Goal: Transaction & Acquisition: Purchase product/service

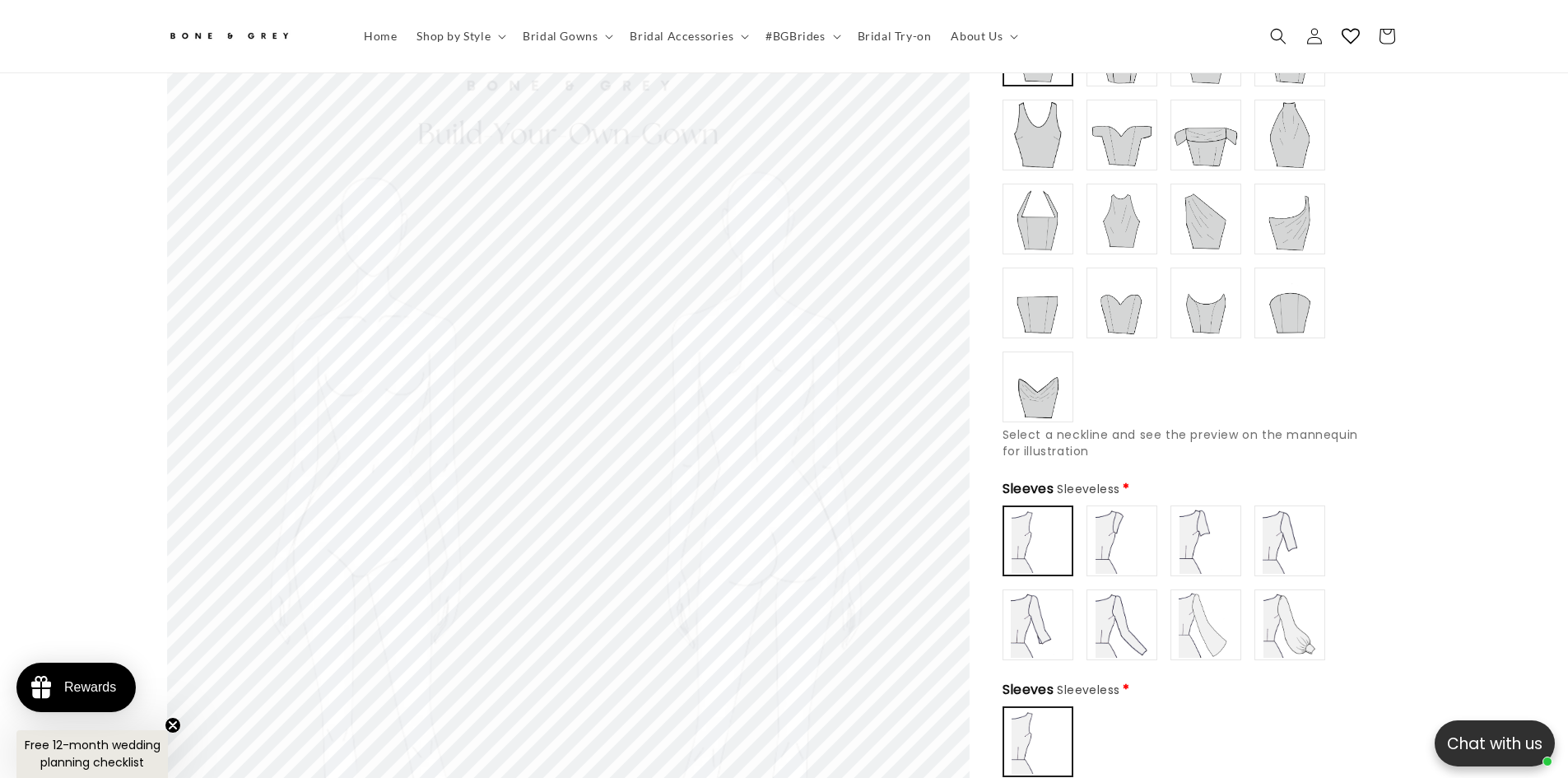
click at [1052, 310] on img at bounding box center [1038, 303] width 66 height 66
click at [1146, 297] on img at bounding box center [1121, 303] width 66 height 66
click at [1218, 286] on img at bounding box center [1206, 303] width 66 height 66
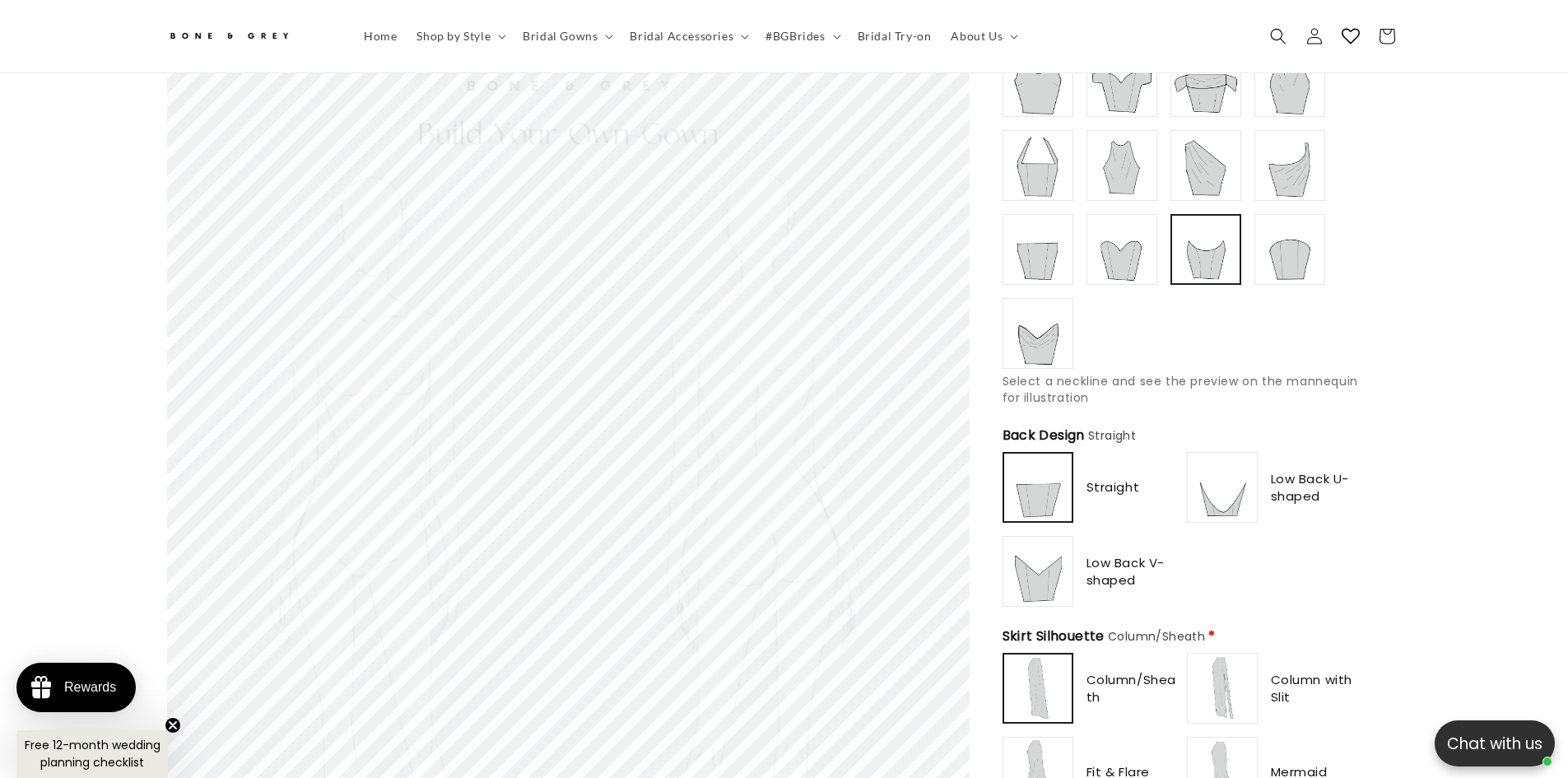
scroll to position [0, 453]
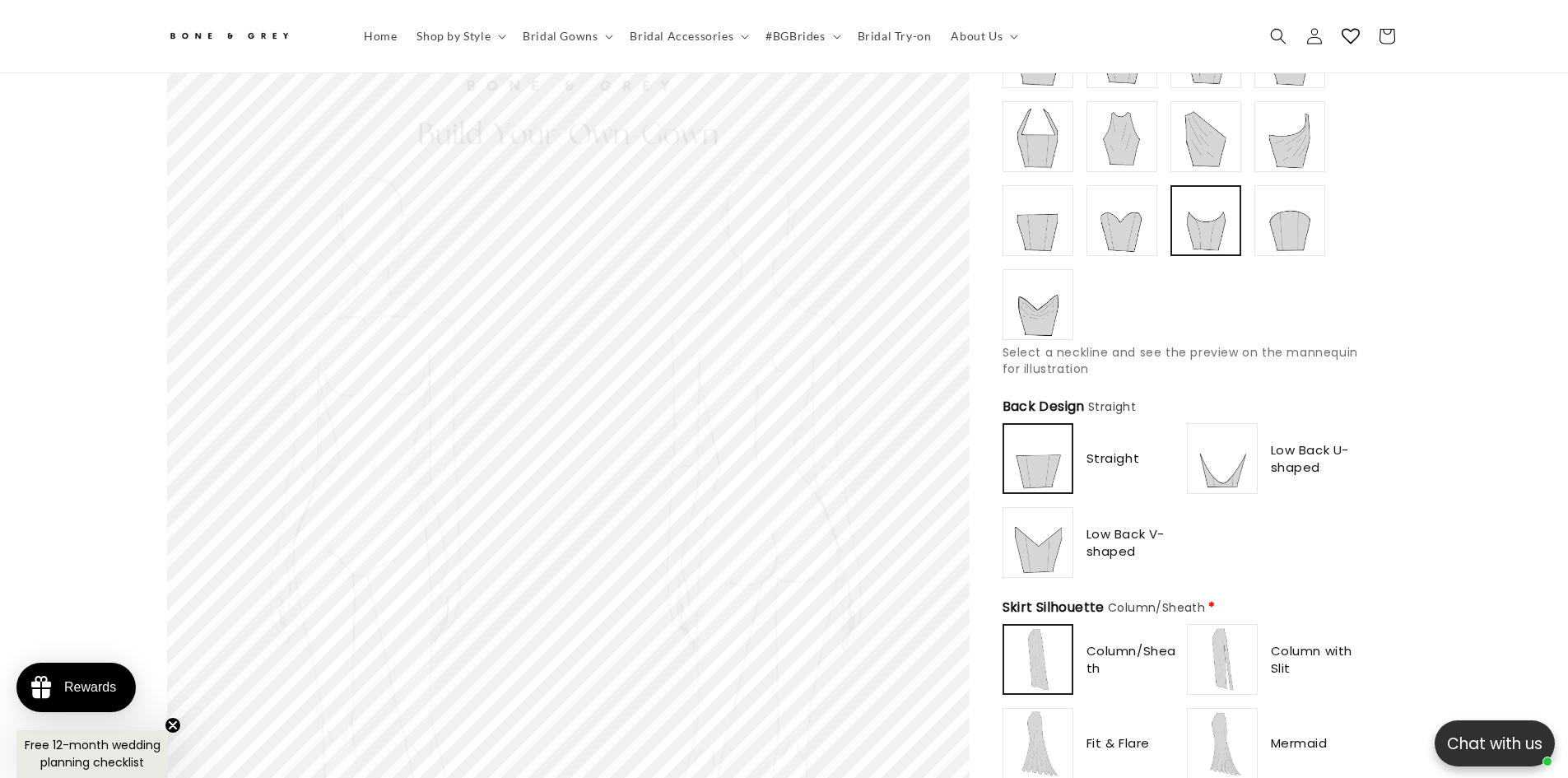
click at [1059, 284] on img at bounding box center [1038, 304] width 66 height 66
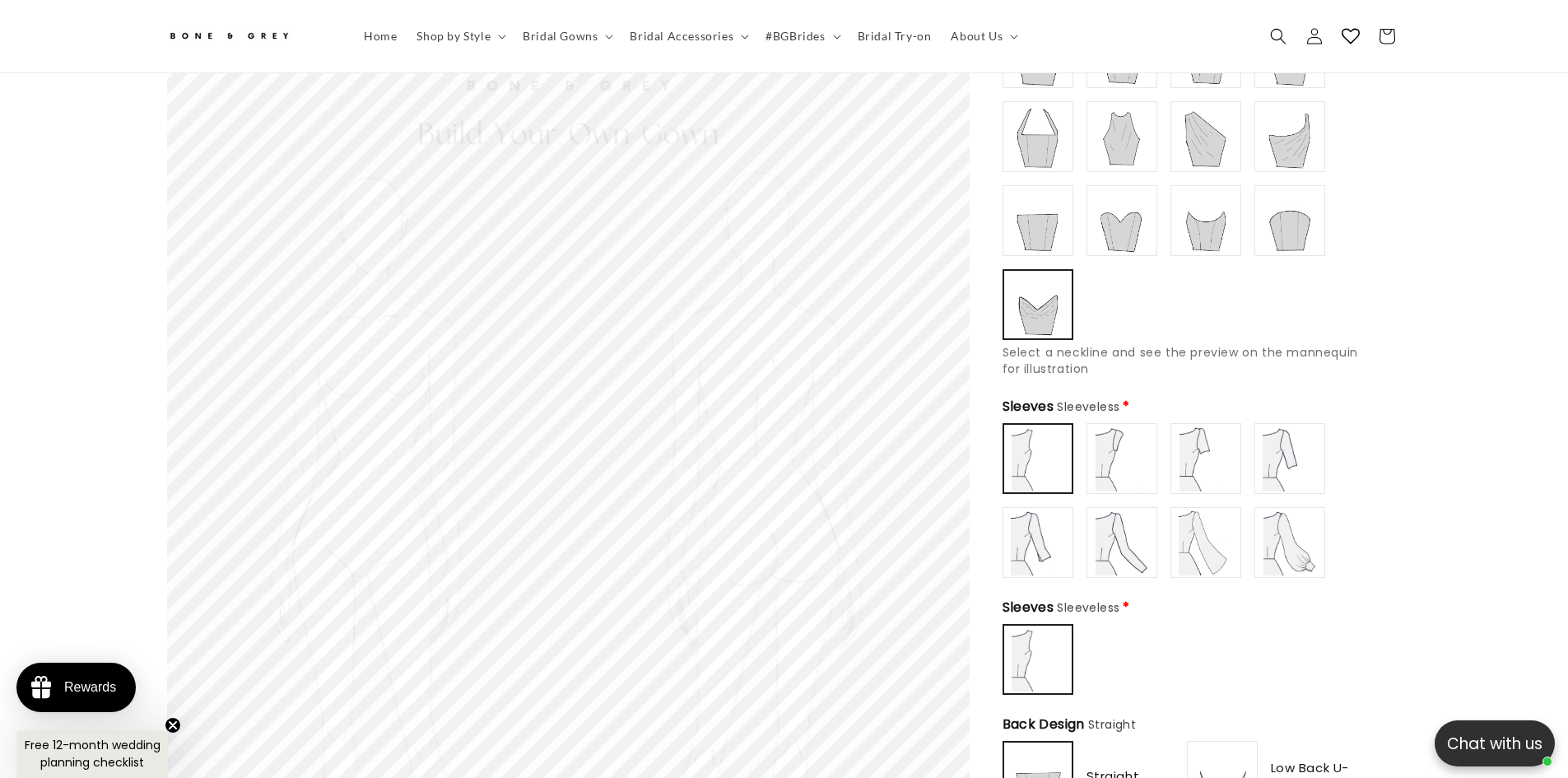
click at [1055, 216] on img at bounding box center [1038, 221] width 66 height 66
click at [1048, 104] on img at bounding box center [1038, 136] width 66 height 66
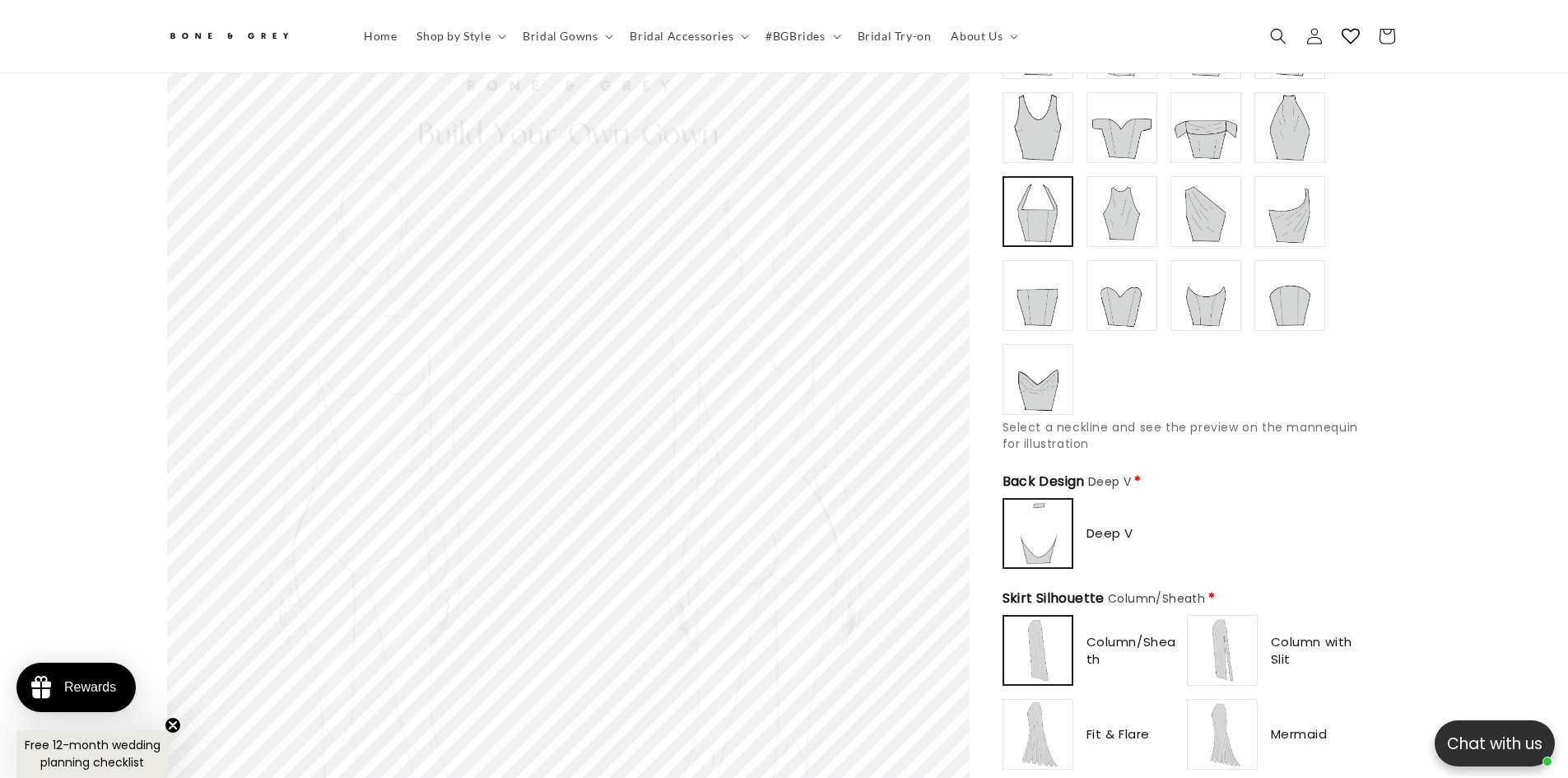
scroll to position [238, 0]
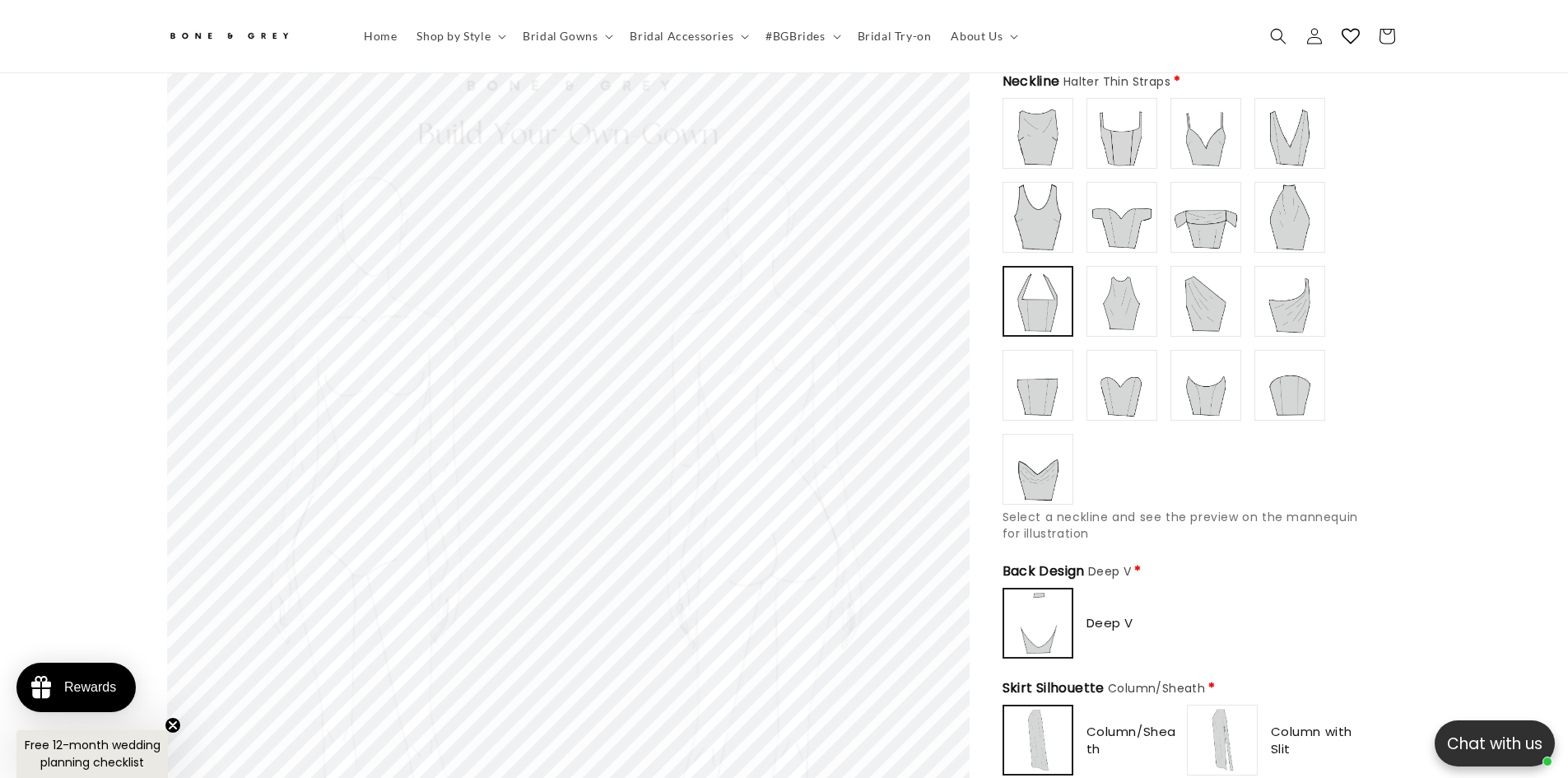
click at [1128, 275] on img at bounding box center [1121, 301] width 66 height 66
click at [1130, 212] on img at bounding box center [1121, 218] width 66 height 66
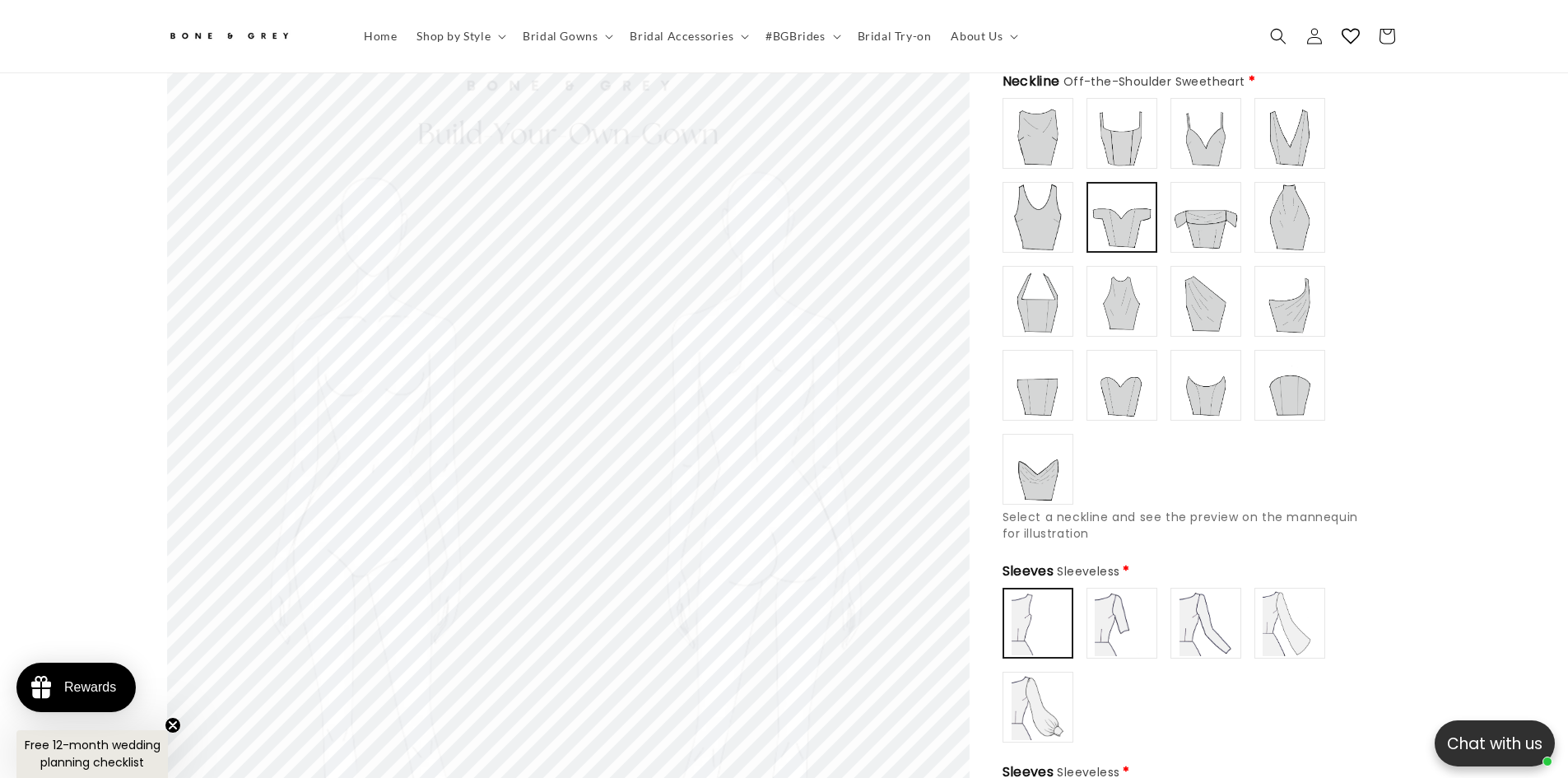
scroll to position [0, 0]
click at [1297, 210] on img at bounding box center [1289, 218] width 66 height 66
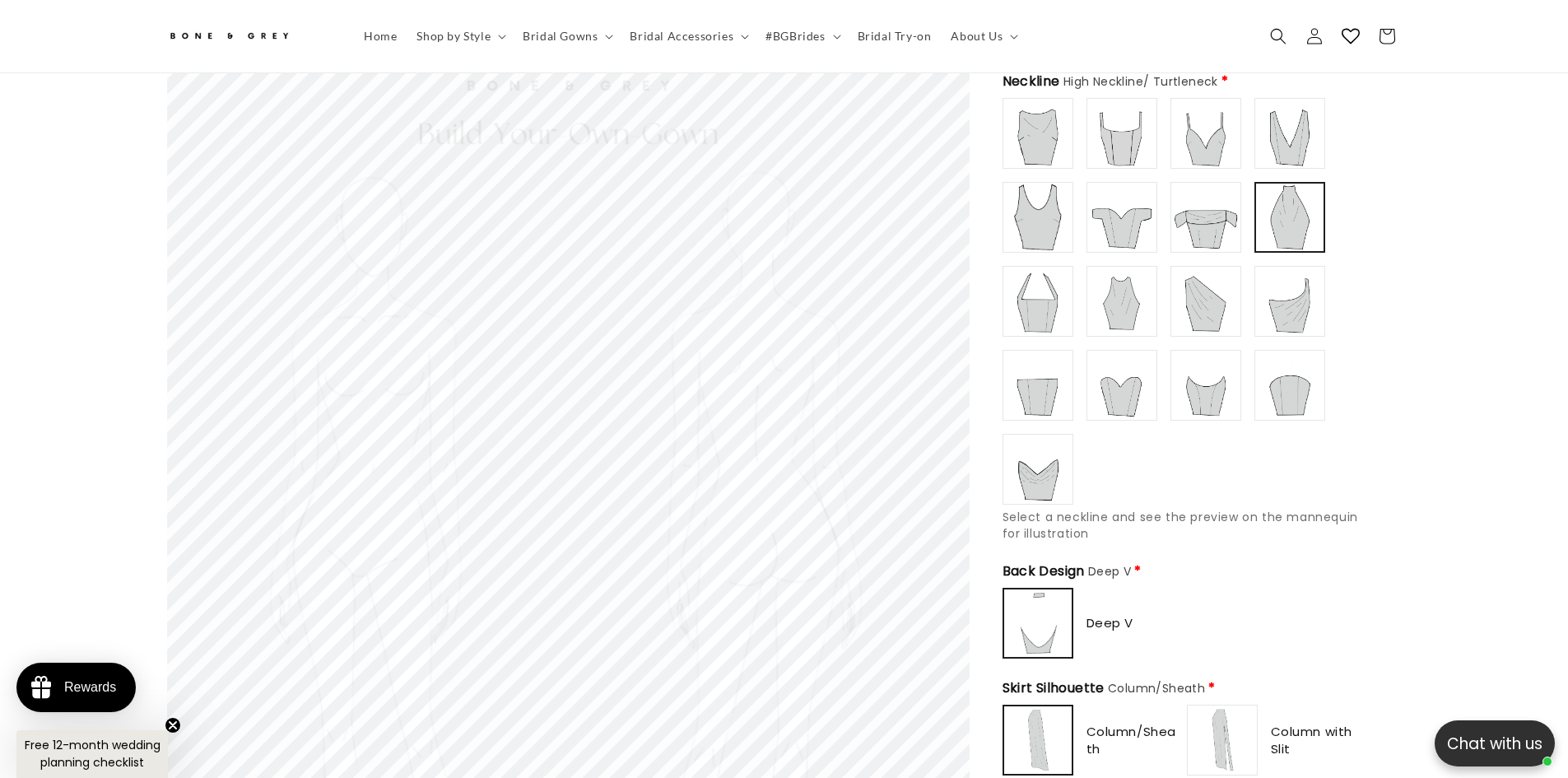
click at [1230, 118] on img at bounding box center [1206, 133] width 66 height 66
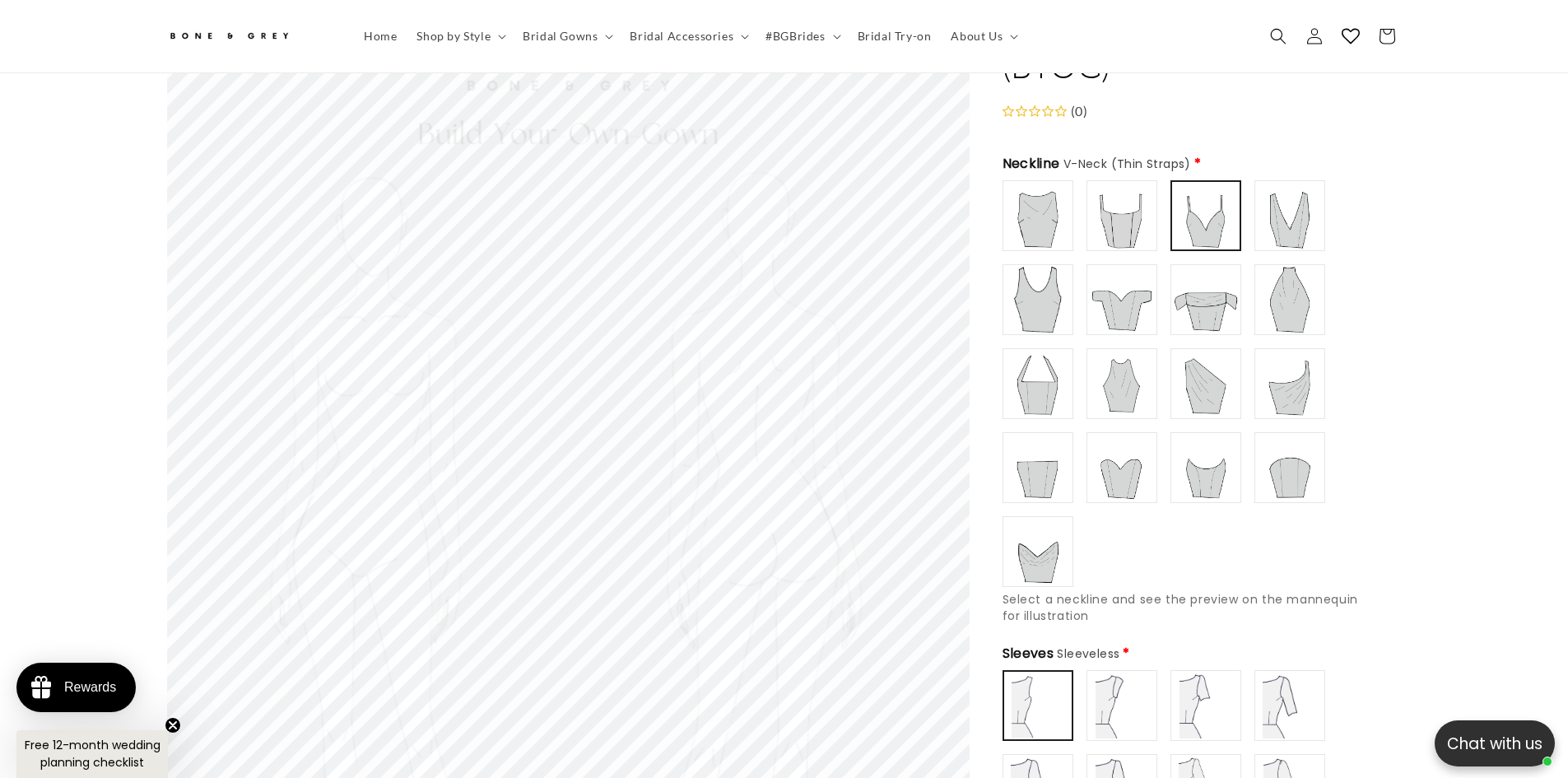
scroll to position [0, 453]
click at [1042, 201] on img at bounding box center [1038, 216] width 66 height 66
click at [1028, 296] on img at bounding box center [1038, 300] width 66 height 66
click at [1114, 225] on img at bounding box center [1121, 216] width 66 height 66
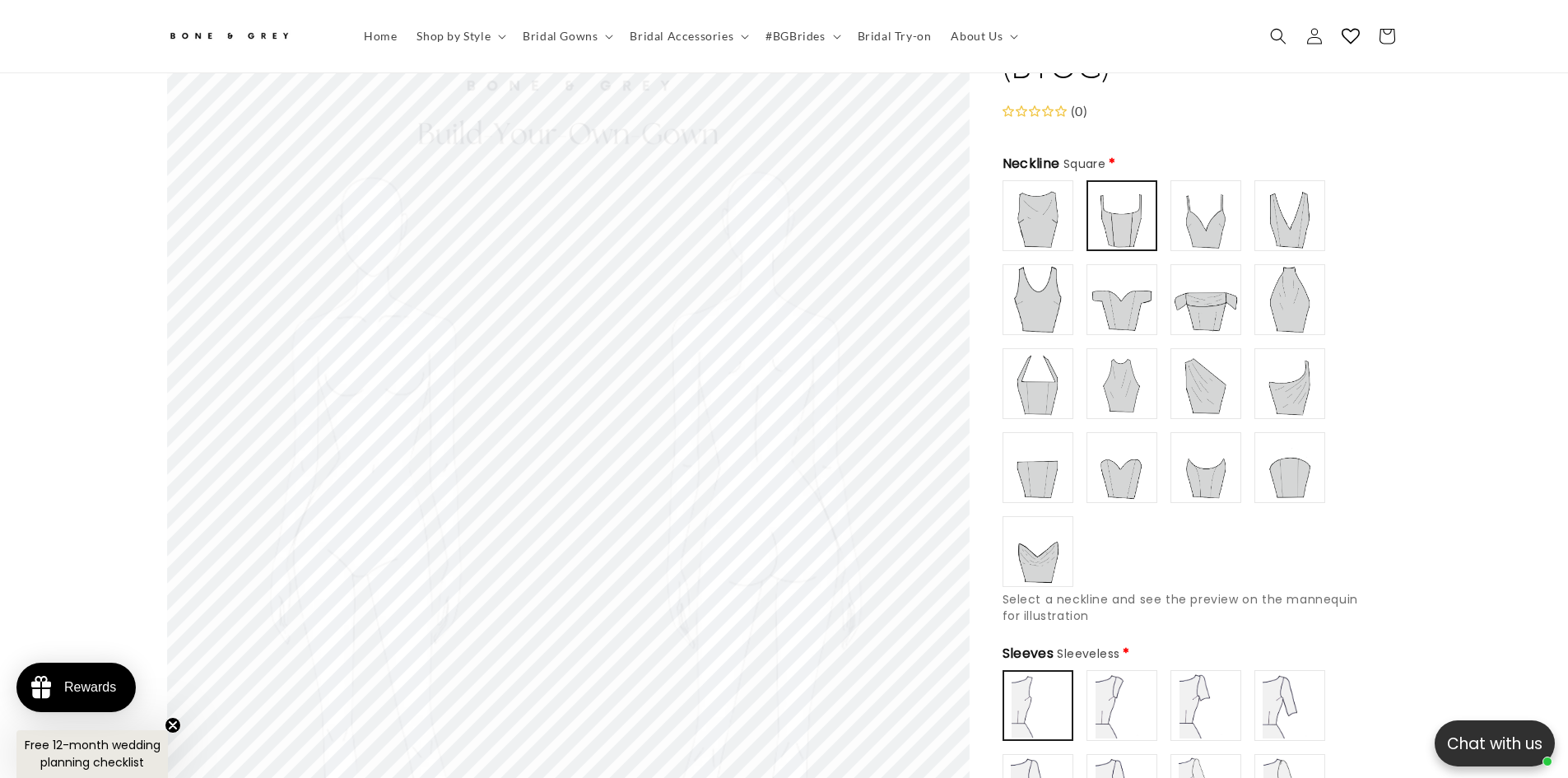
click at [1179, 217] on img at bounding box center [1206, 216] width 66 height 66
click at [1284, 205] on img at bounding box center [1289, 216] width 66 height 66
click at [1125, 280] on img at bounding box center [1121, 300] width 66 height 66
click at [1219, 280] on img at bounding box center [1206, 300] width 66 height 66
click at [1281, 279] on img at bounding box center [1289, 300] width 66 height 66
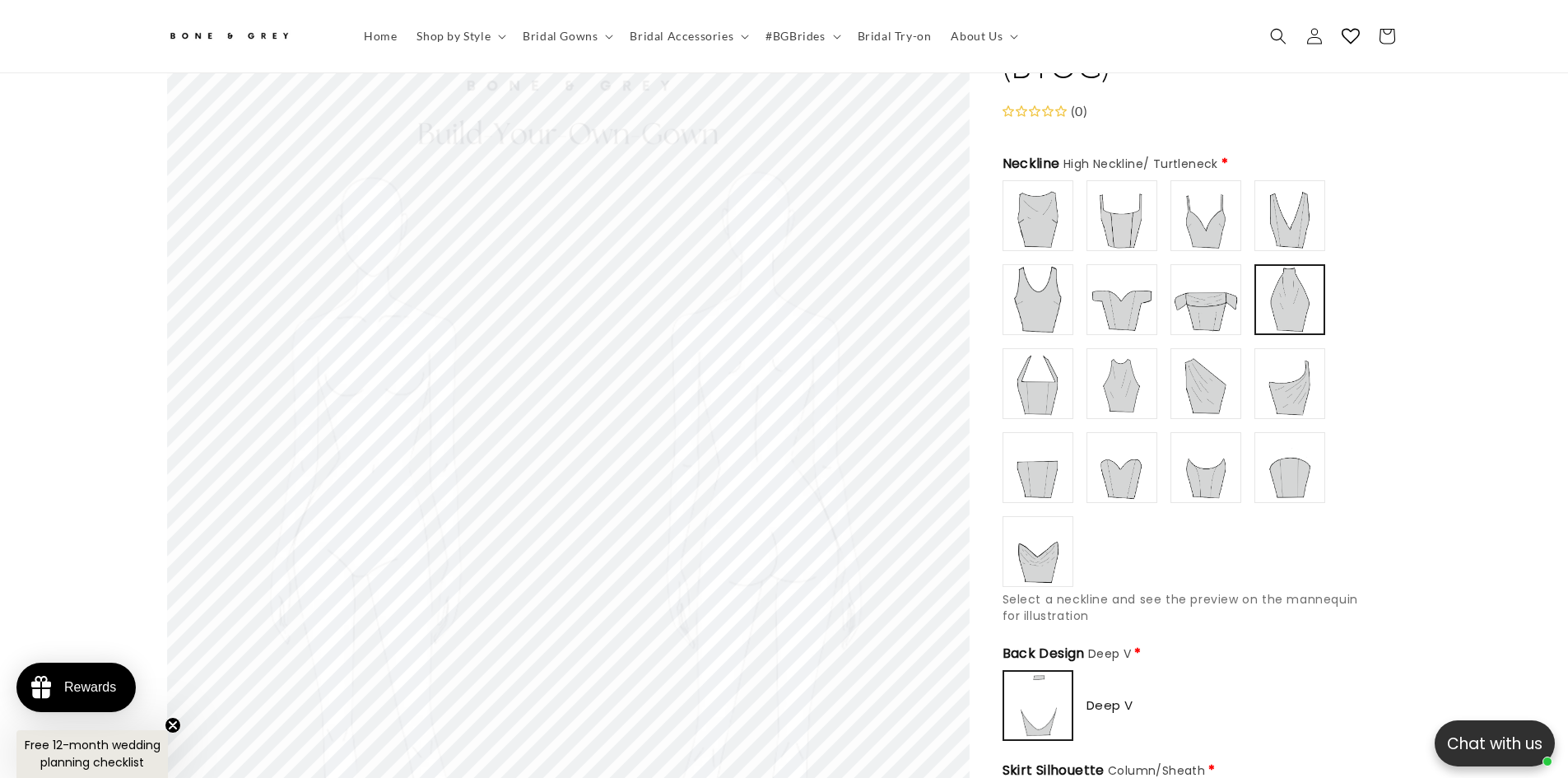
scroll to position [0, 453]
click at [1045, 353] on img at bounding box center [1038, 384] width 66 height 66
click at [1122, 353] on img at bounding box center [1121, 384] width 66 height 66
click at [1212, 351] on img at bounding box center [1206, 384] width 66 height 66
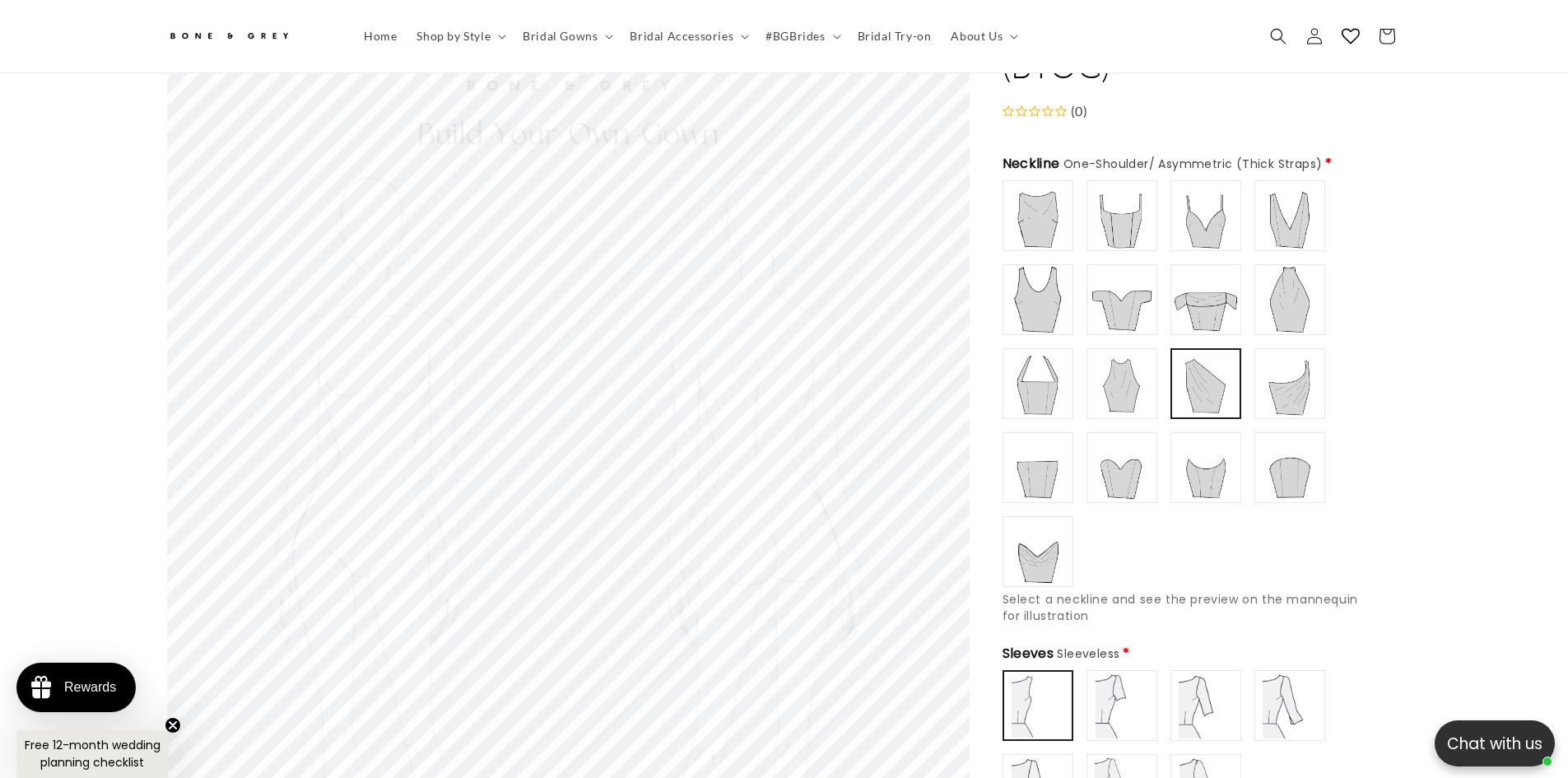
click at [1279, 351] on img at bounding box center [1289, 384] width 66 height 66
click at [1063, 453] on img at bounding box center [1038, 468] width 66 height 66
click at [1137, 443] on img at bounding box center [1121, 468] width 66 height 66
type input "**********"
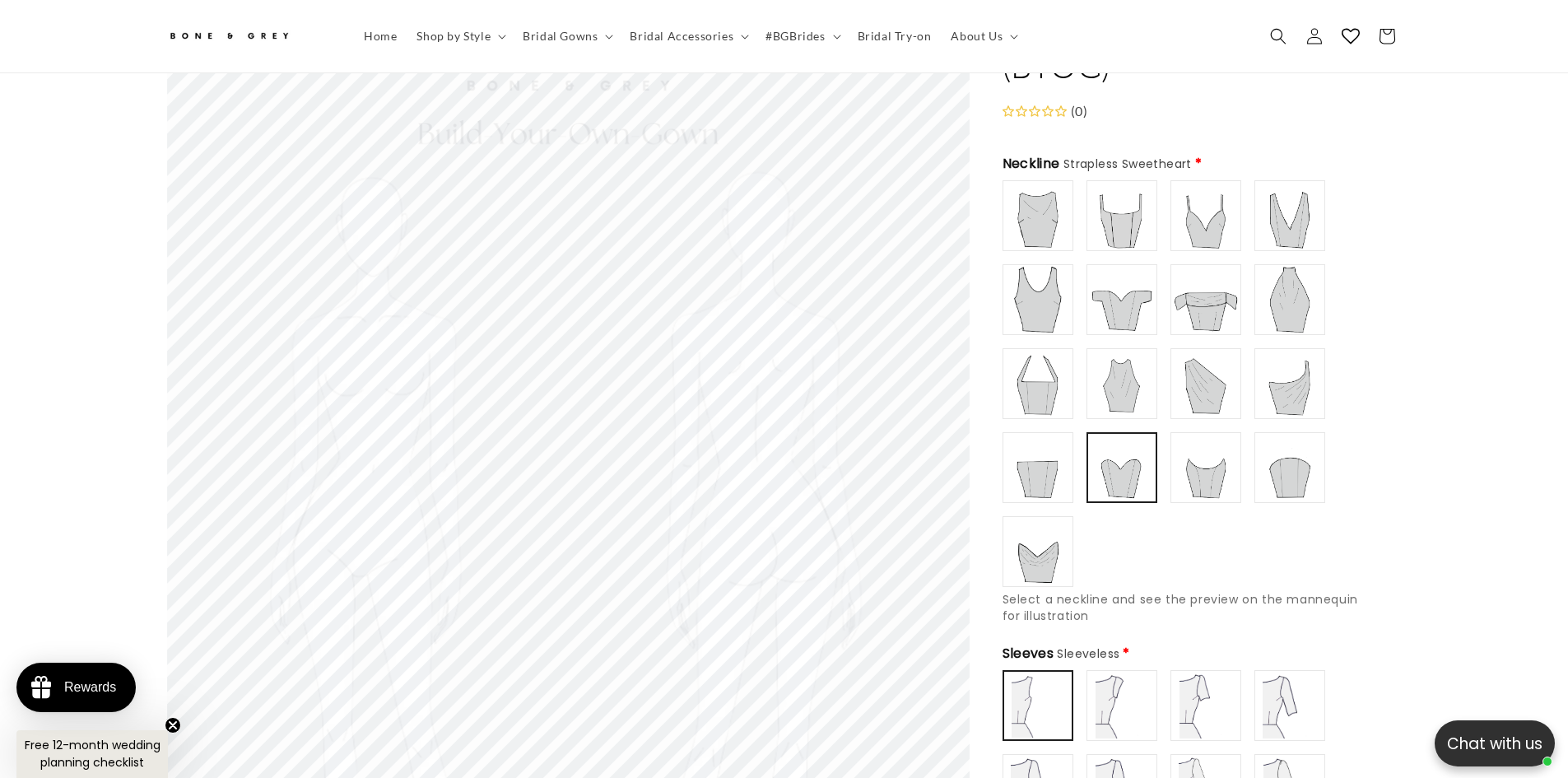
click at [1195, 443] on img at bounding box center [1206, 468] width 66 height 66
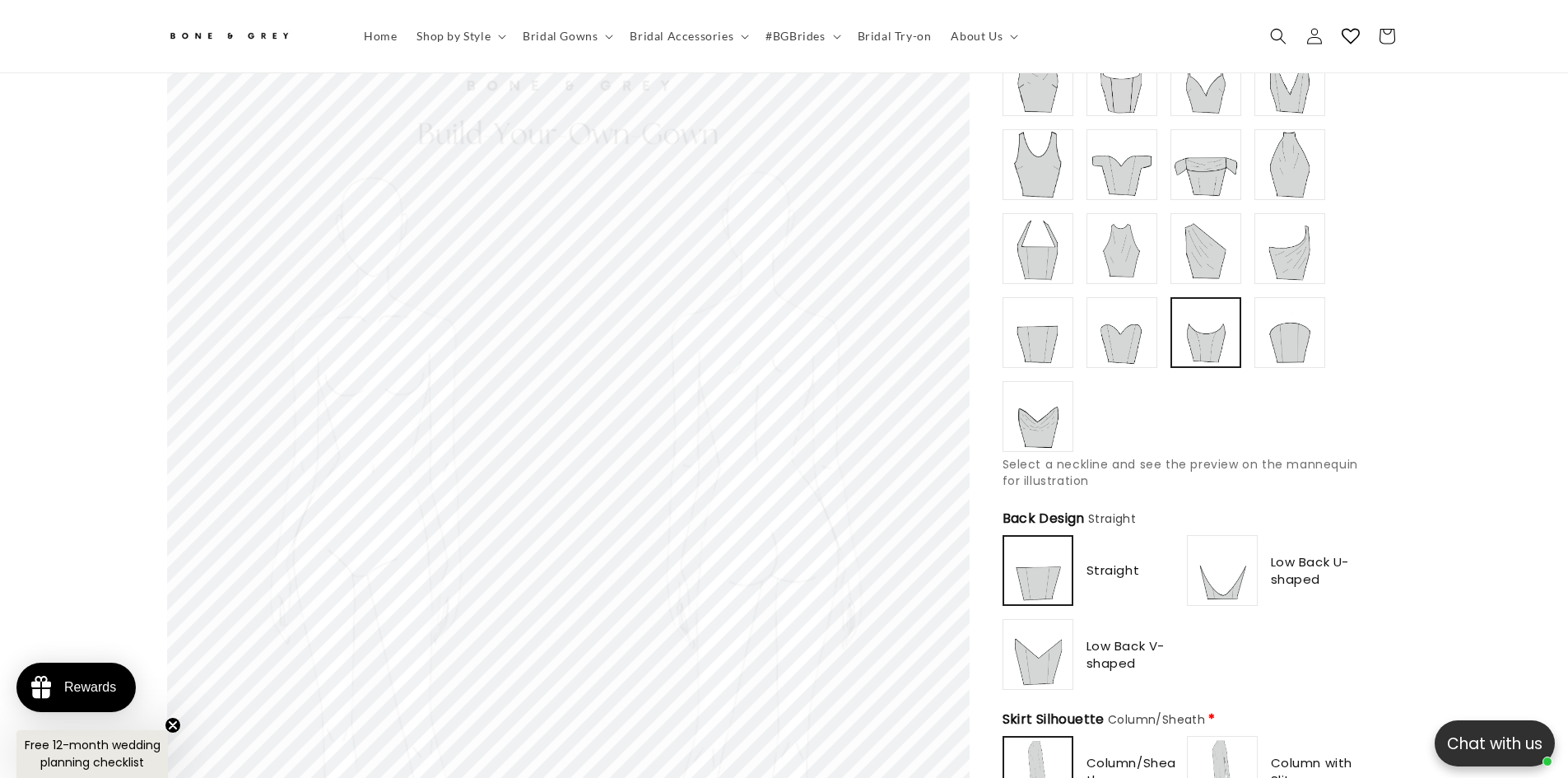
scroll to position [402, 0]
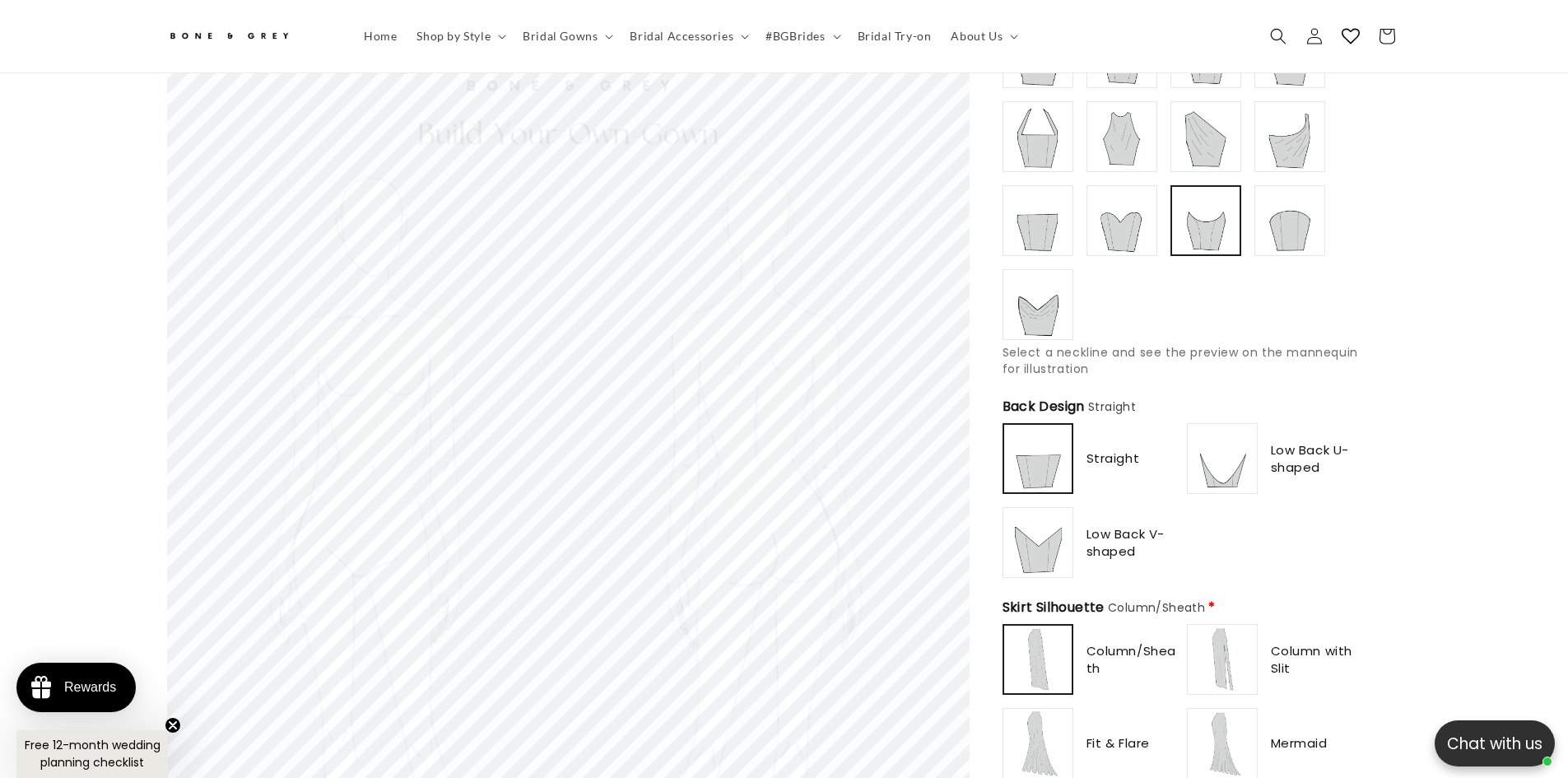
click at [1248, 432] on img at bounding box center [1222, 458] width 66 height 66
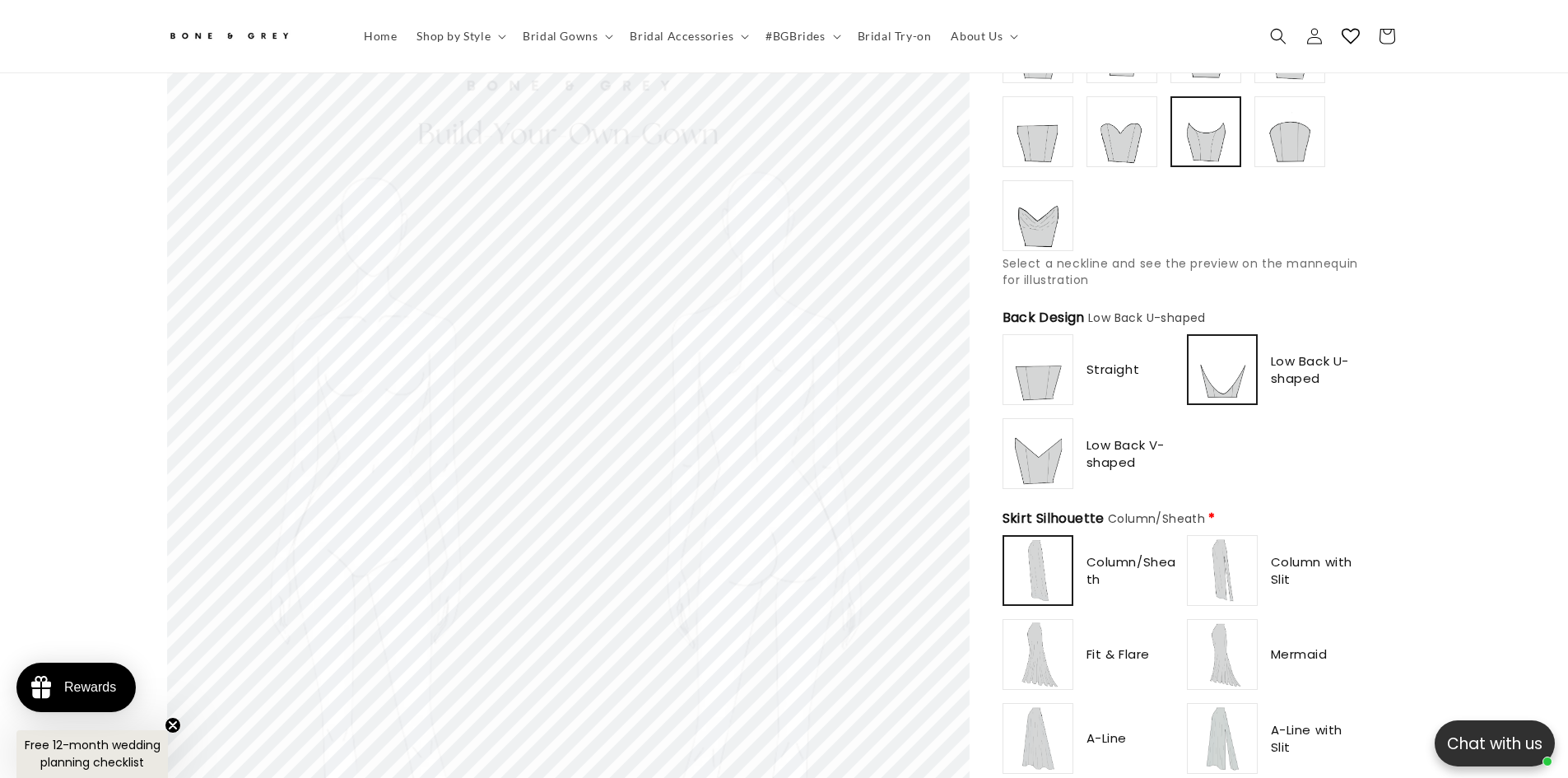
scroll to position [732, 0]
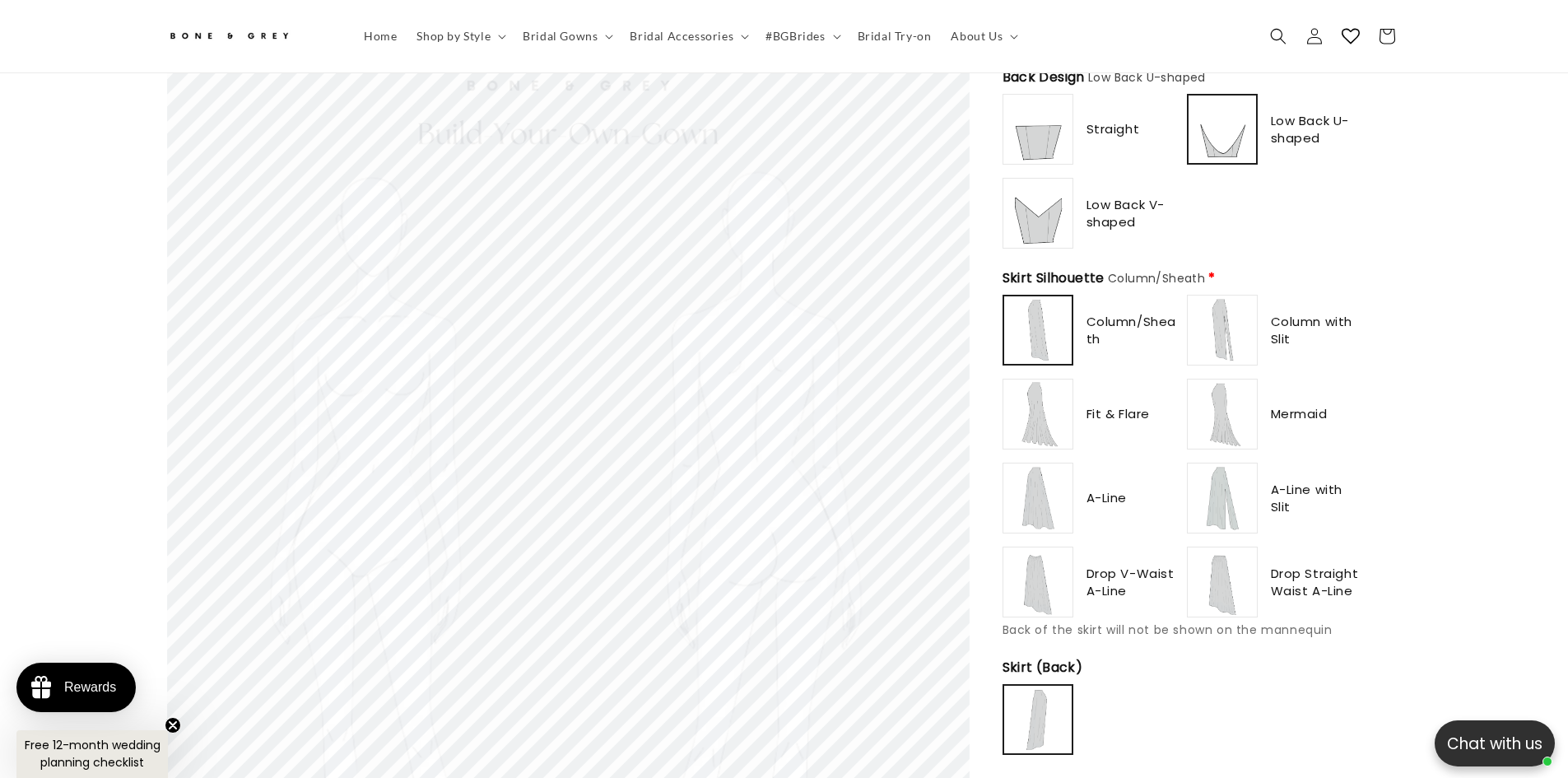
click at [1073, 212] on div "Low Back V-shaped" at bounding box center [1090, 213] width 178 height 71
type input "**********"
click at [1068, 212] on img at bounding box center [1038, 213] width 66 height 66
